Goal: Task Accomplishment & Management: Manage account settings

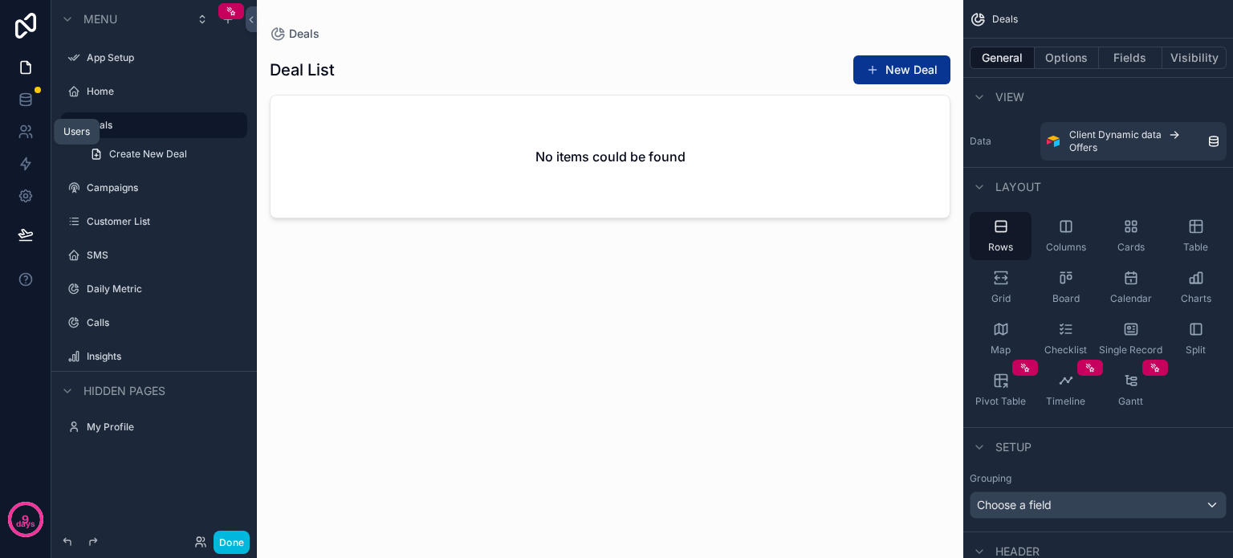
click at [31, 135] on icon at bounding box center [31, 136] width 2 height 4
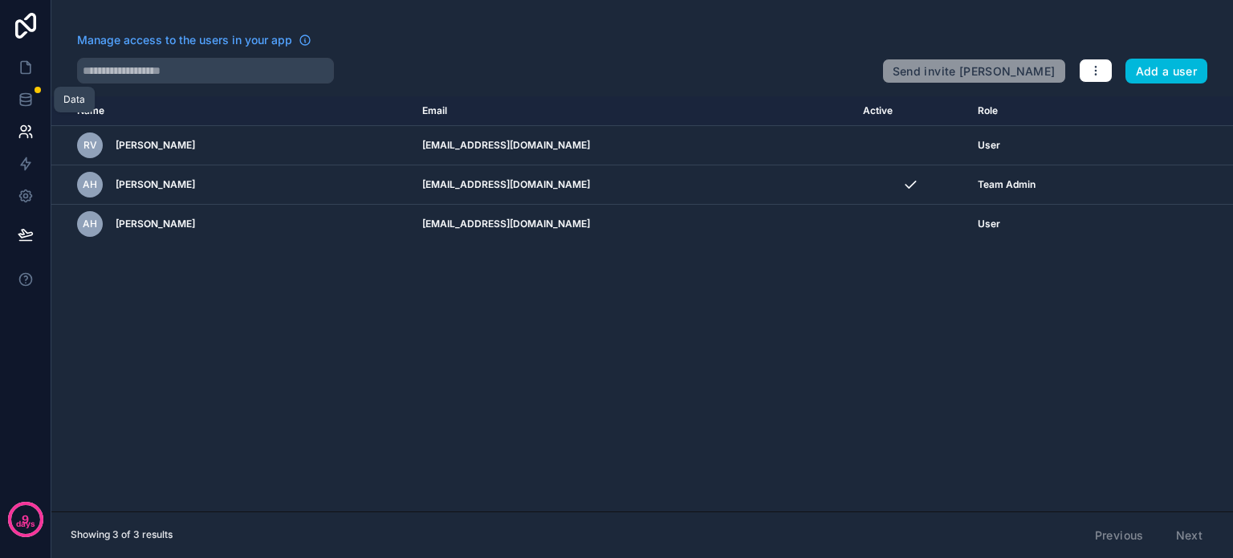
click at [26, 95] on icon at bounding box center [26, 100] width 16 height 16
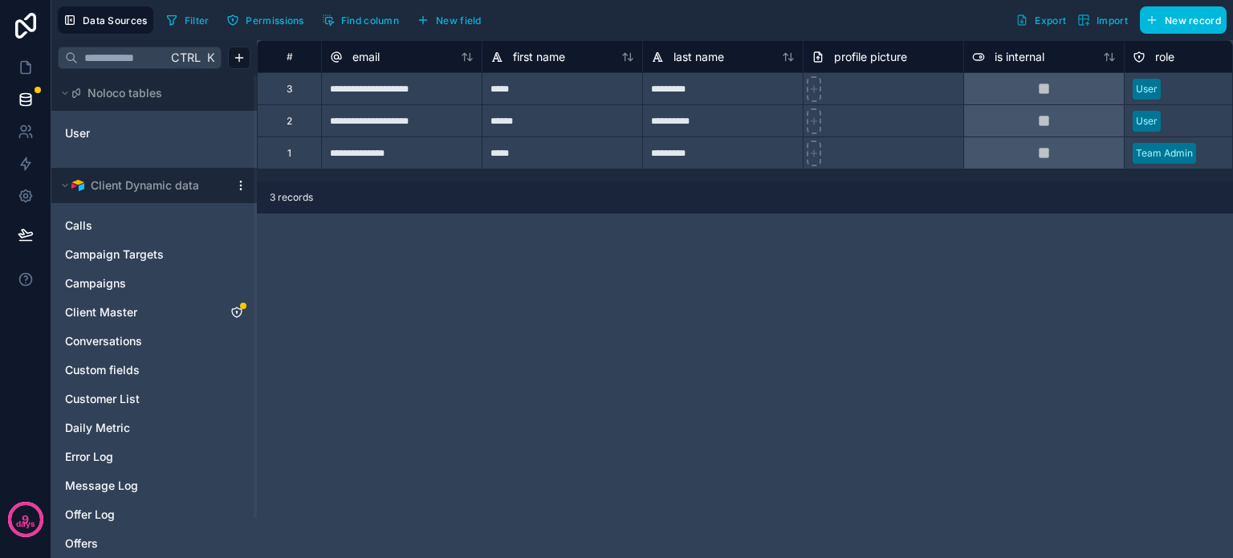
click at [237, 312] on icon "Client Master" at bounding box center [237, 313] width 0 height 2
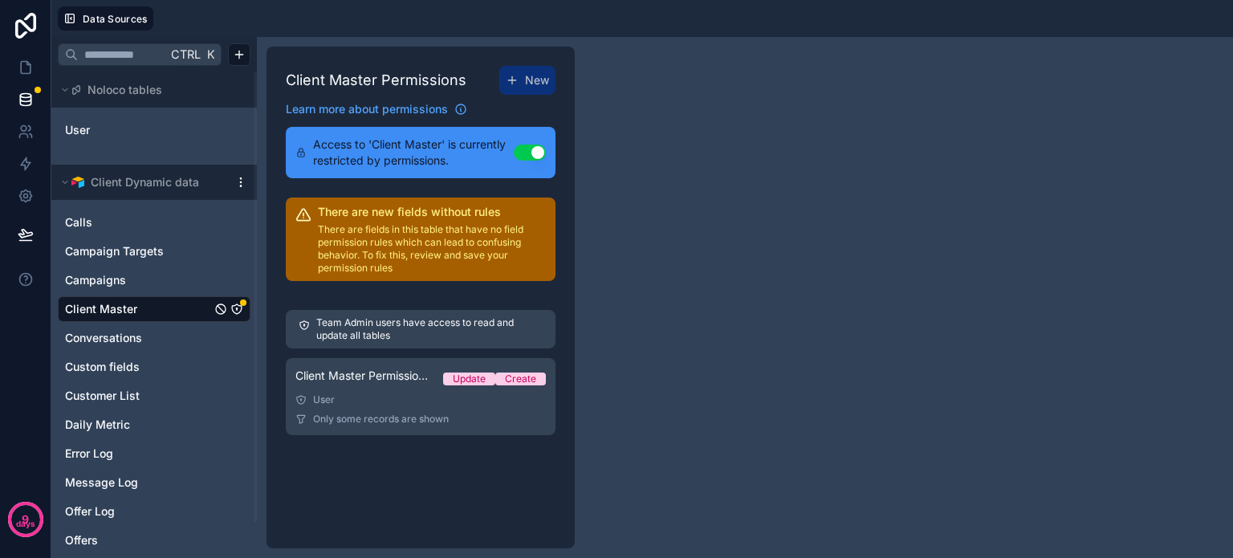
click at [381, 407] on link "Client Master Permission 1 Update Create User Only some records are shown" at bounding box center [421, 396] width 270 height 77
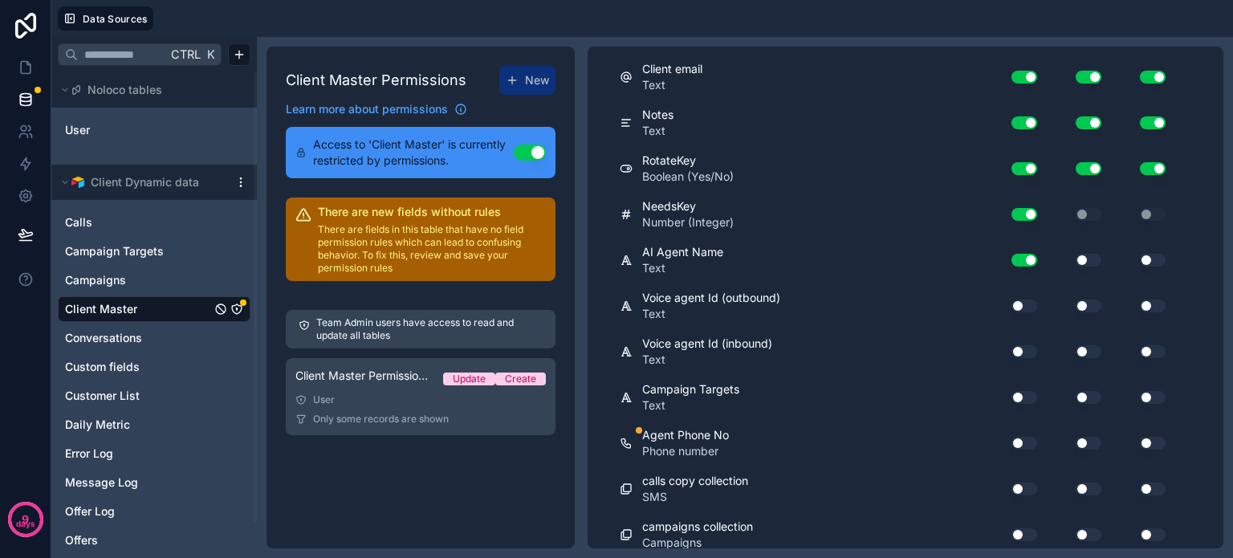
scroll to position [722, 0]
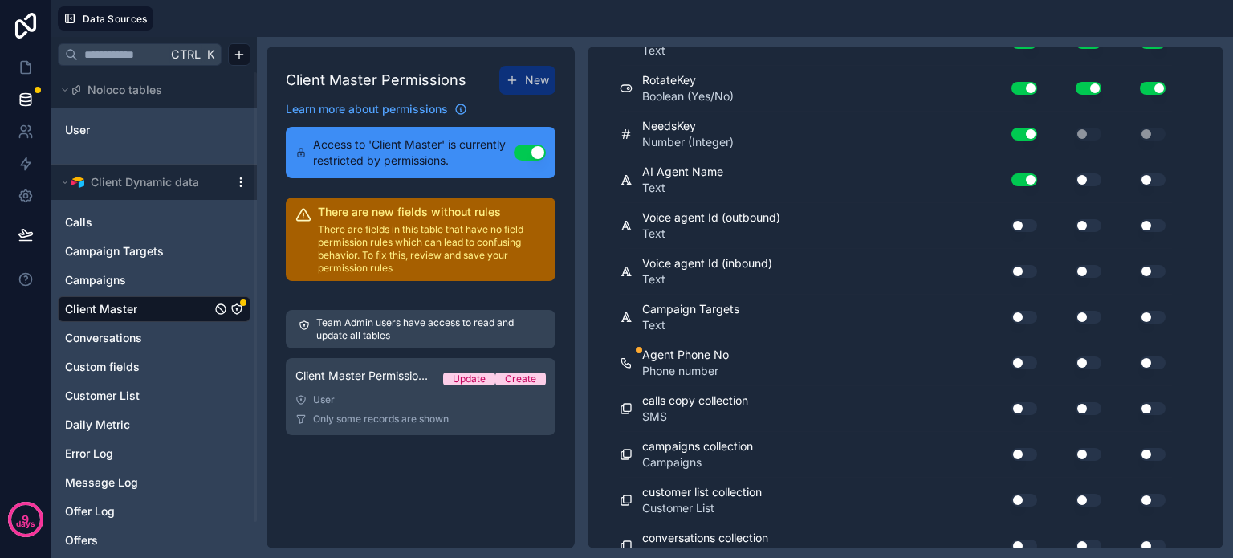
click at [1023, 356] on button "Use setting" at bounding box center [1024, 362] width 26 height 13
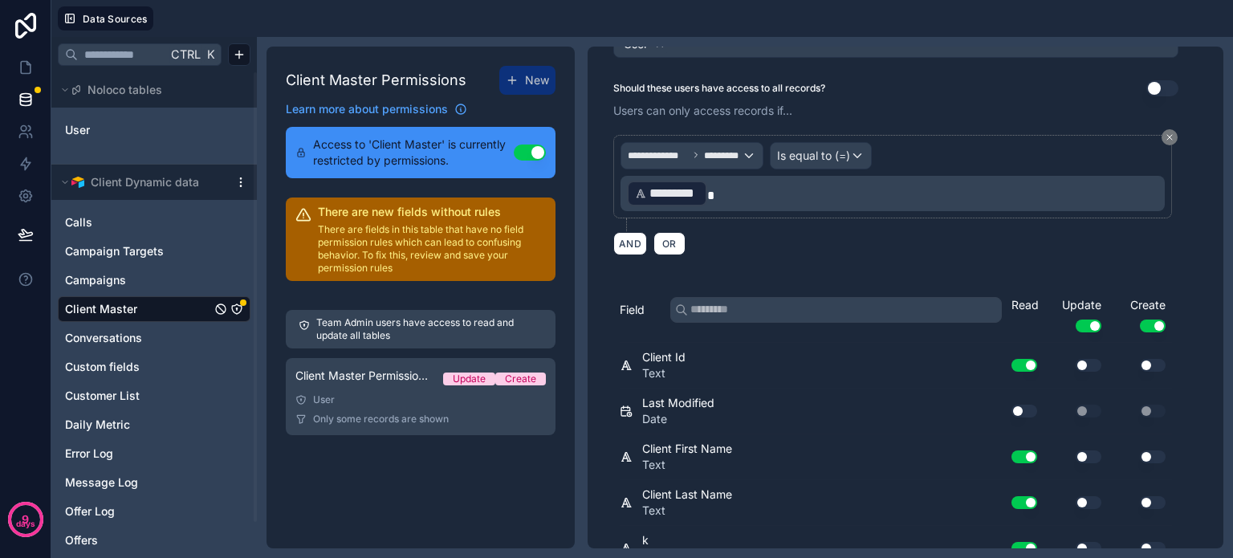
scroll to position [0, 0]
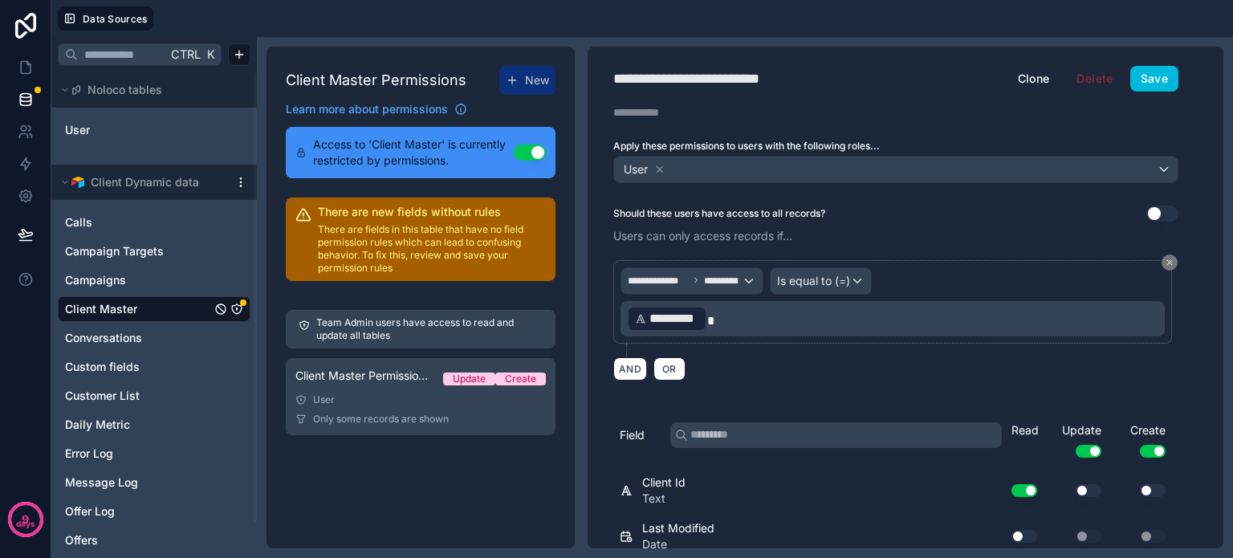
click at [1153, 81] on button "Save" at bounding box center [1154, 79] width 48 height 26
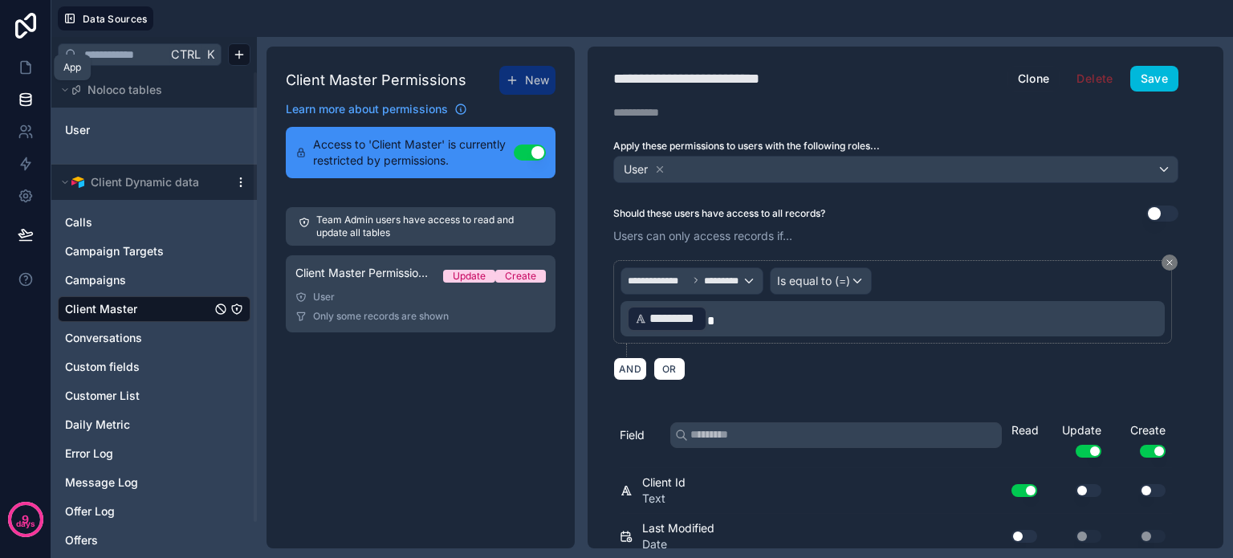
click at [29, 72] on icon at bounding box center [26, 67] width 16 height 16
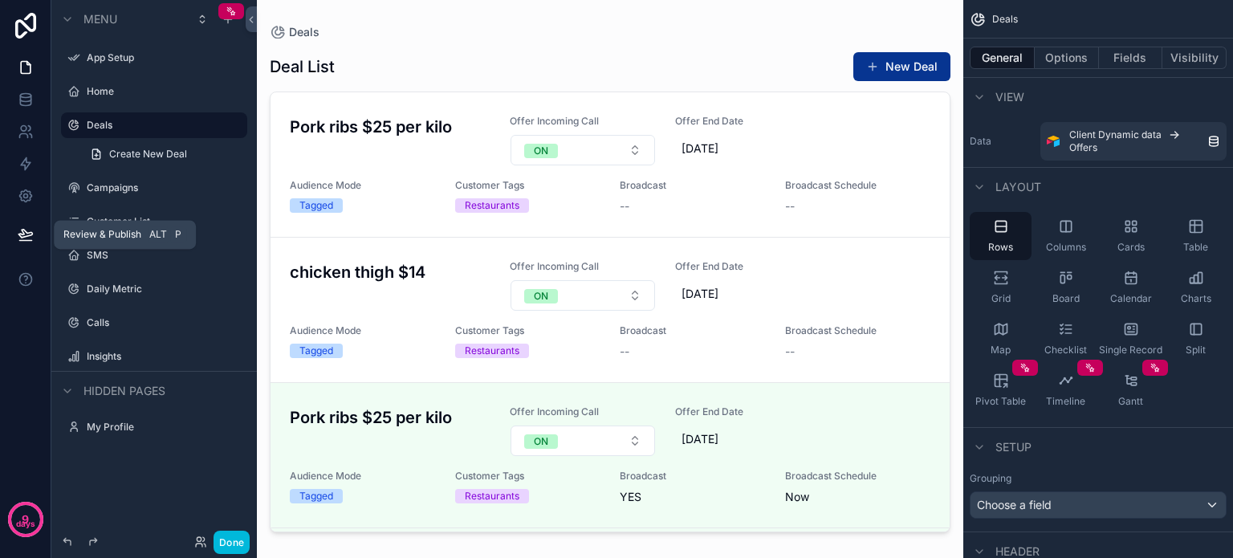
click at [19, 229] on icon at bounding box center [26, 234] width 16 height 16
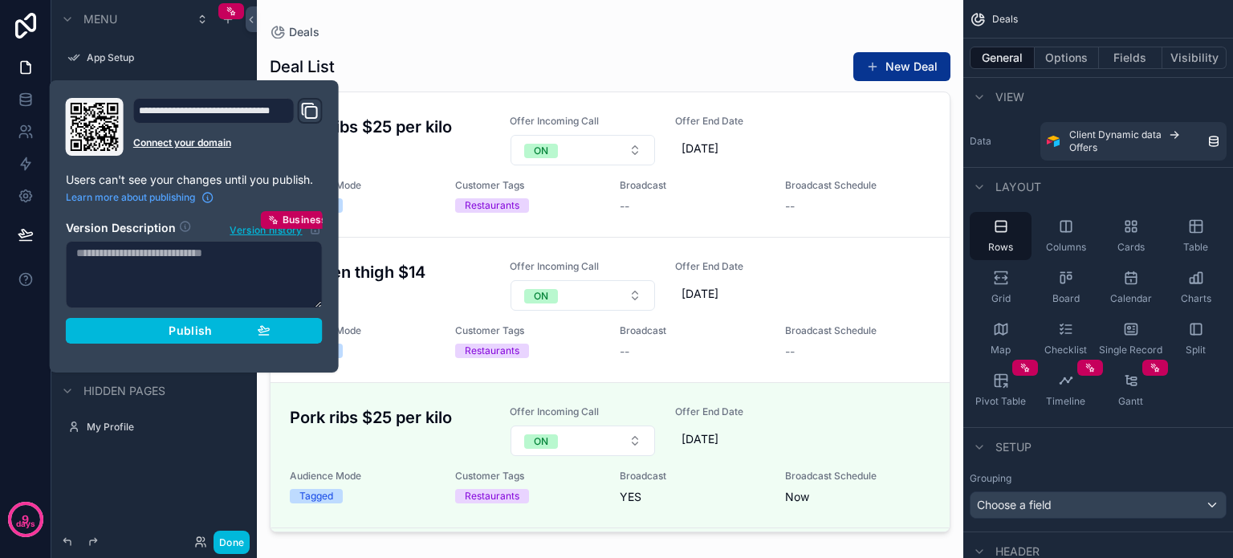
click at [305, 104] on icon "Domain and Custom Link" at bounding box center [308, 109] width 11 height 11
click at [156, 485] on div "Menu App Setup Home Deals Create New Deal Campaigns Customer List SMS Daily Met…" at bounding box center [153, 269] width 205 height 539
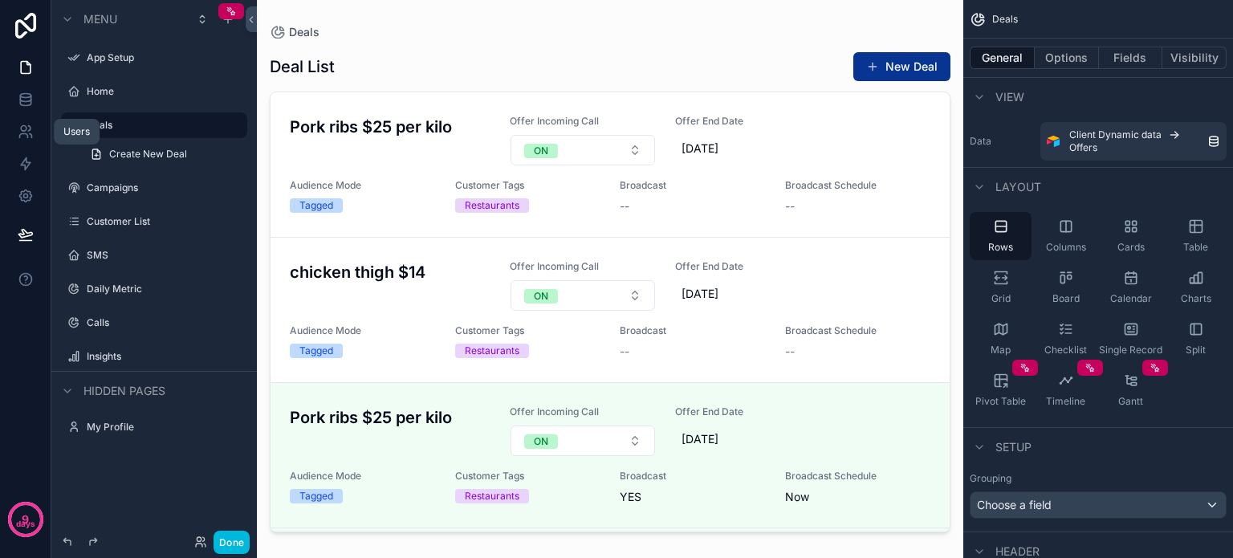
click at [24, 137] on icon at bounding box center [26, 132] width 16 height 16
